Goal: Find specific page/section: Find specific page/section

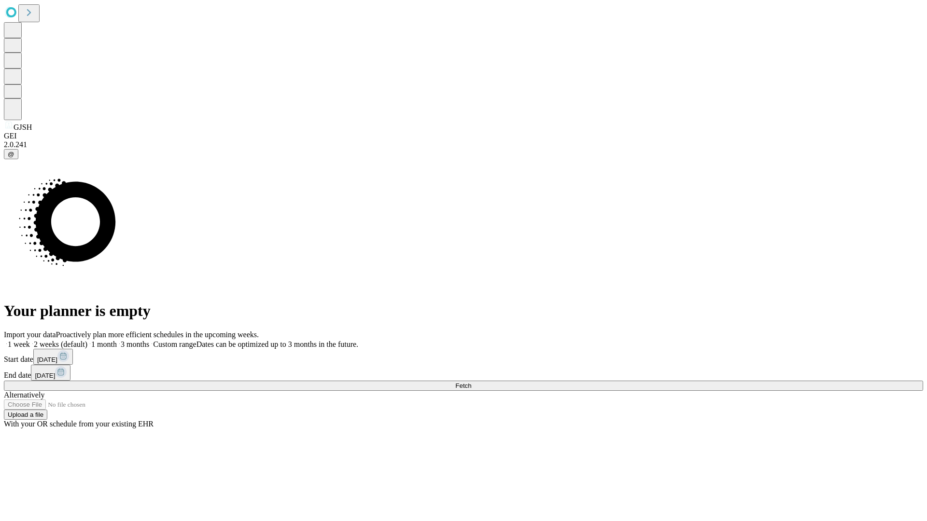
click at [471, 382] on span "Fetch" at bounding box center [463, 385] width 16 height 7
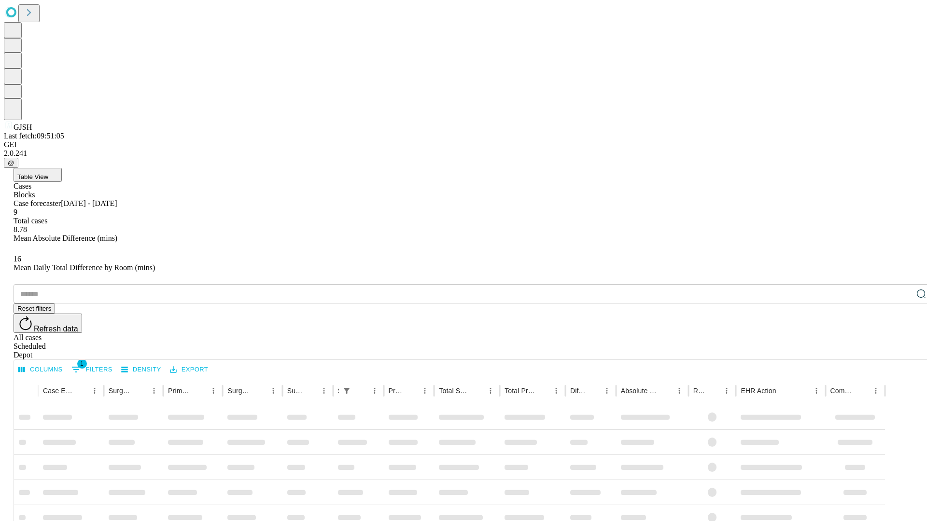
click at [902, 351] on div "Depot" at bounding box center [473, 355] width 919 height 9
